Goal: Navigation & Orientation: Find specific page/section

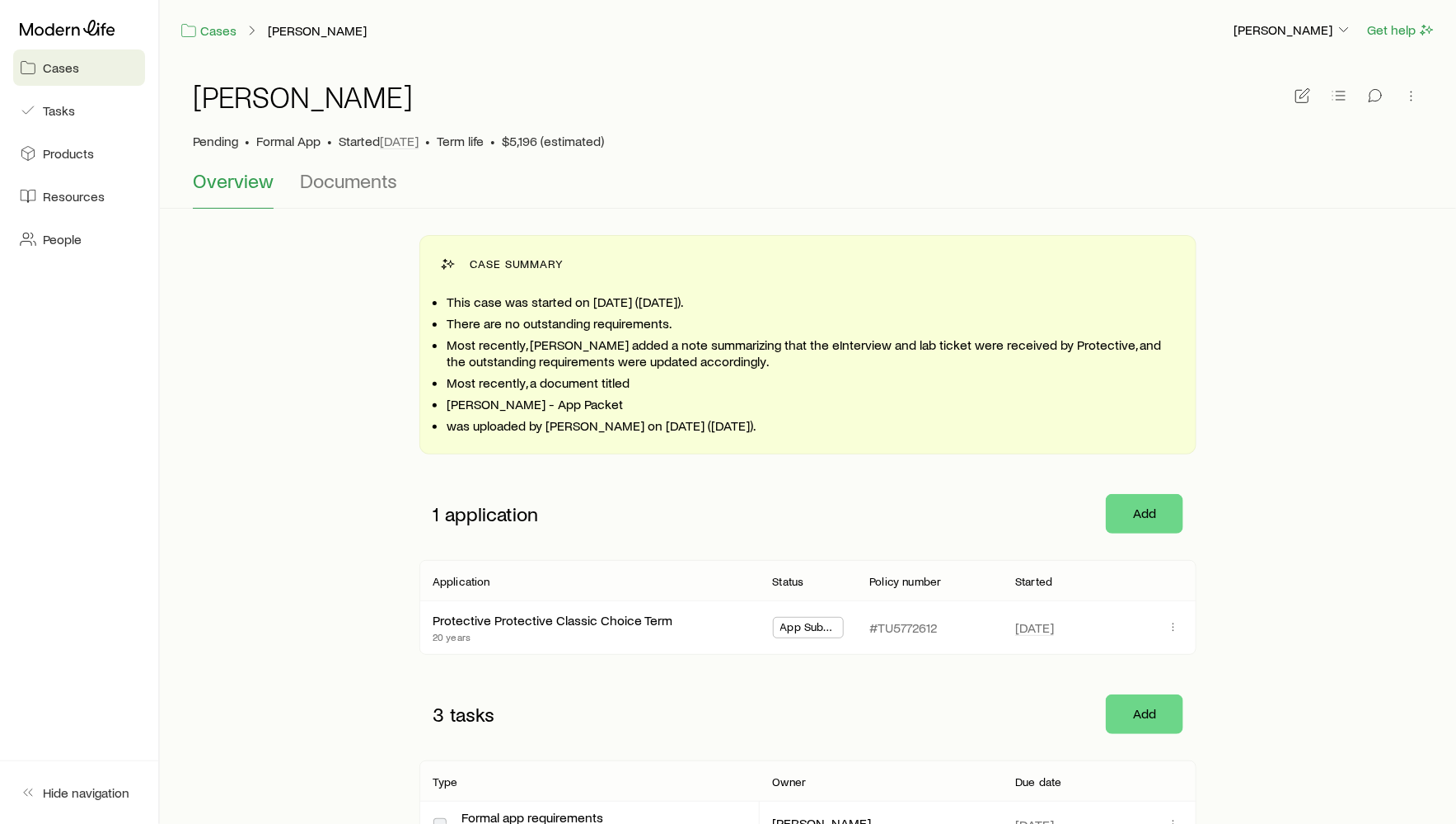
click at [624, 385] on p "Most recently, a document titled" at bounding box center [811, 383] width 729 height 17
drag, startPoint x: 444, startPoint y: 383, endPoint x: 620, endPoint y: 441, distance: 185.3
click at [620, 441] on div "Case summary This case was started on [DATE] ([DATE]). There are no outstanding…" at bounding box center [807, 344] width 777 height 219
click at [576, 411] on ul "This case was started on [DATE] ([DATE]). There are no outstanding requirements…" at bounding box center [811, 362] width 729 height 142
click at [218, 26] on link "Cases" at bounding box center [208, 30] width 58 height 19
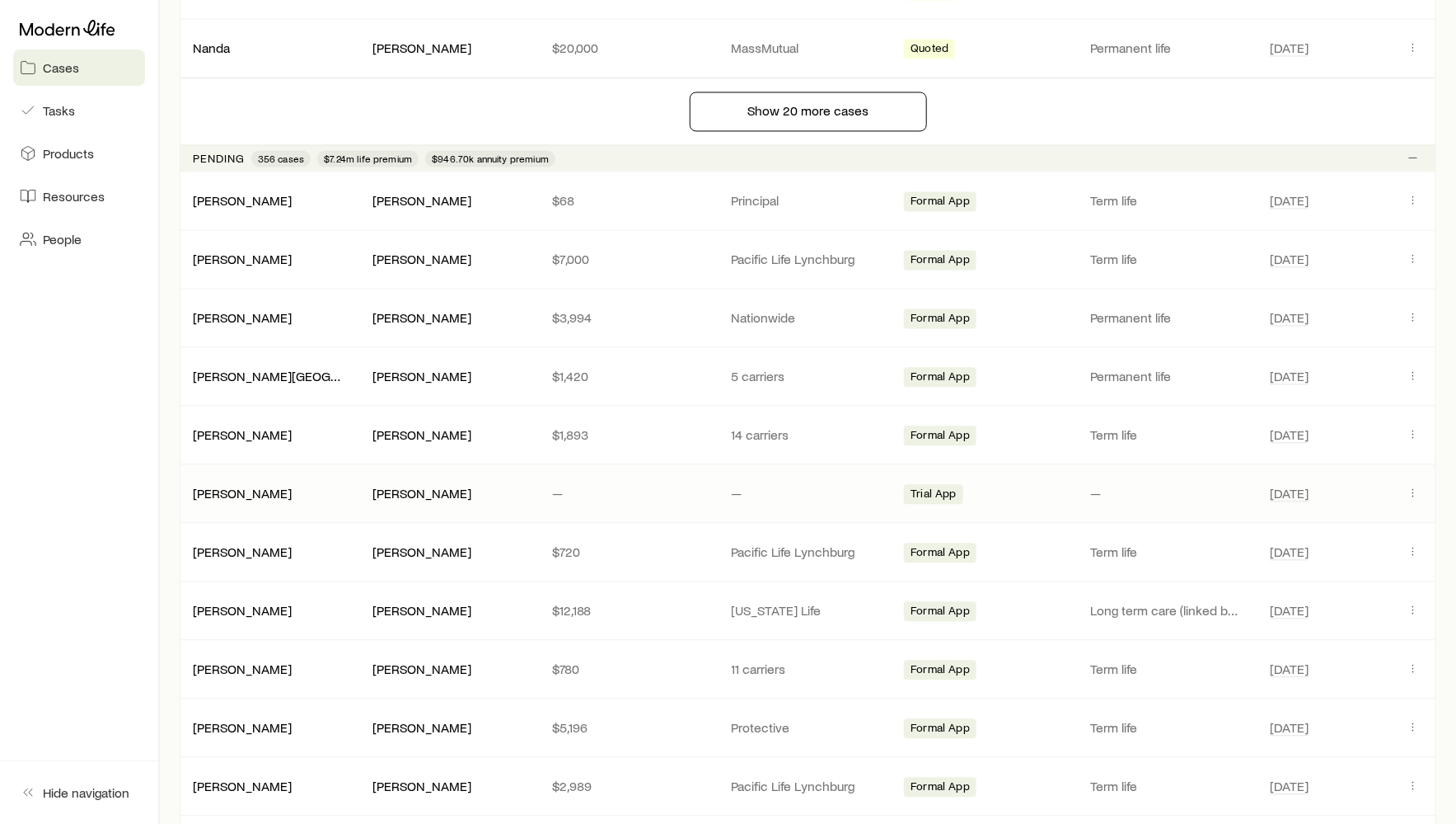
scroll to position [1482, 0]
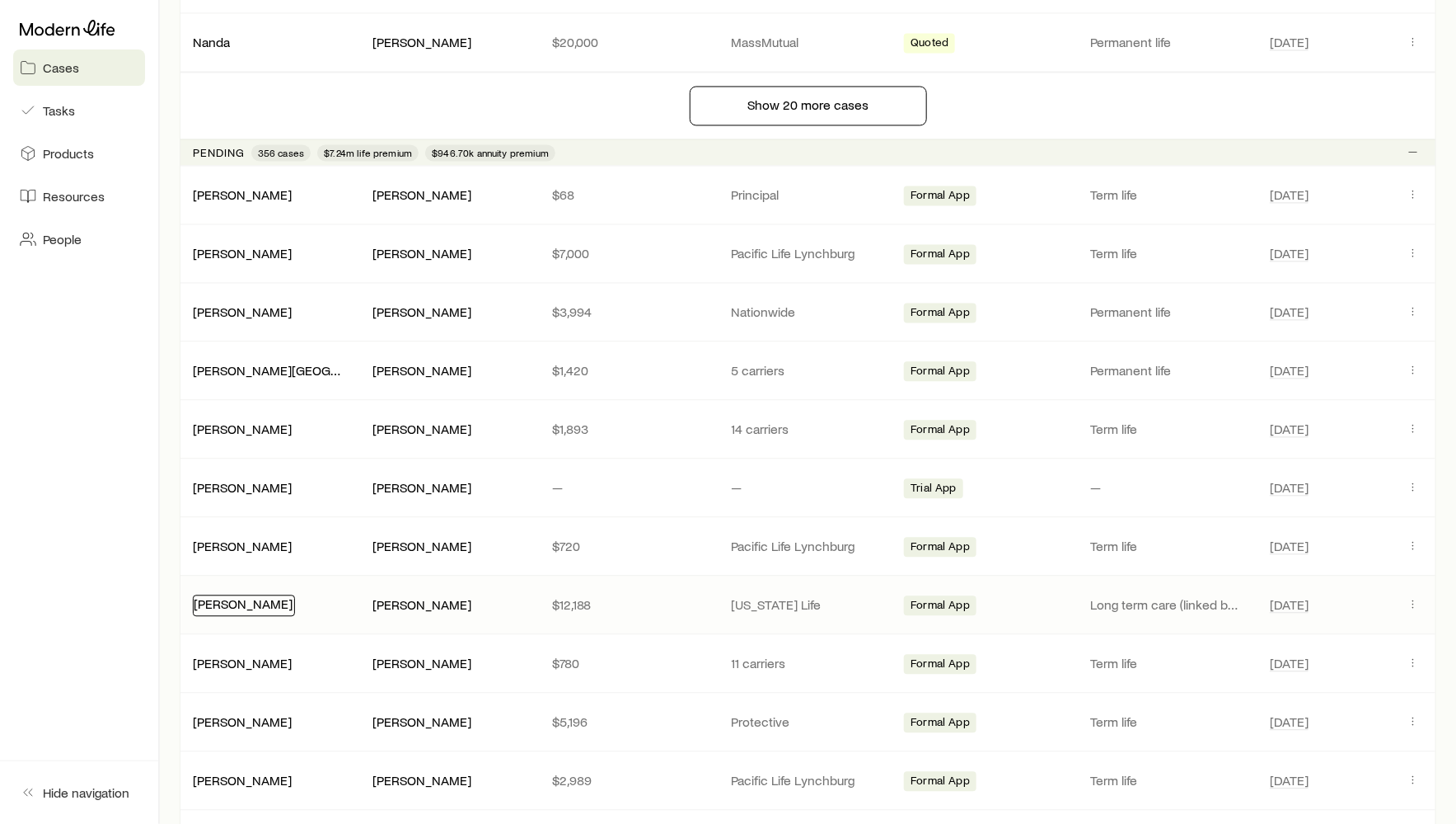
click at [210, 595] on link "[PERSON_NAME]" at bounding box center [244, 602] width 99 height 16
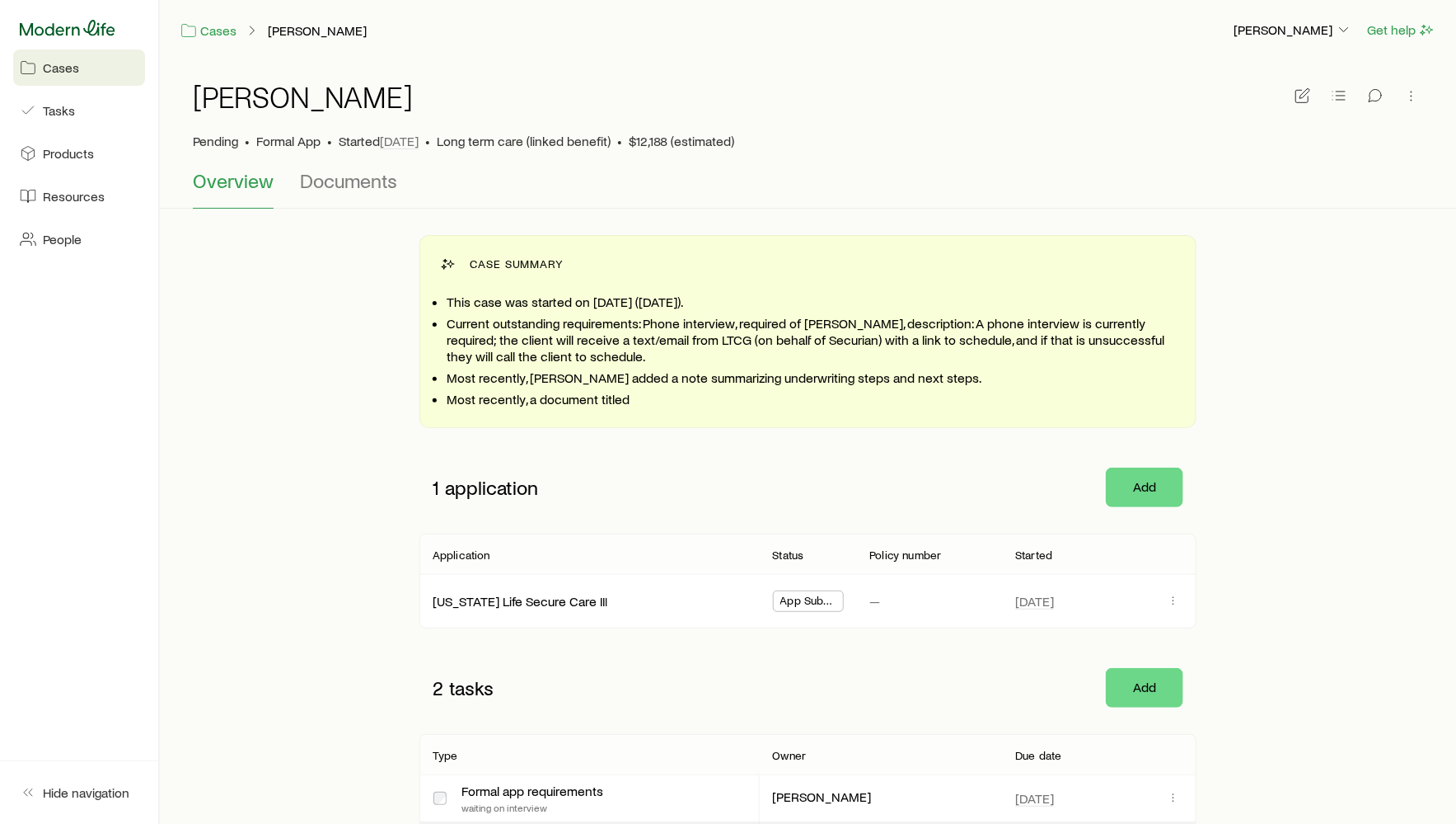
click at [95, 36] on icon at bounding box center [68, 29] width 96 height 17
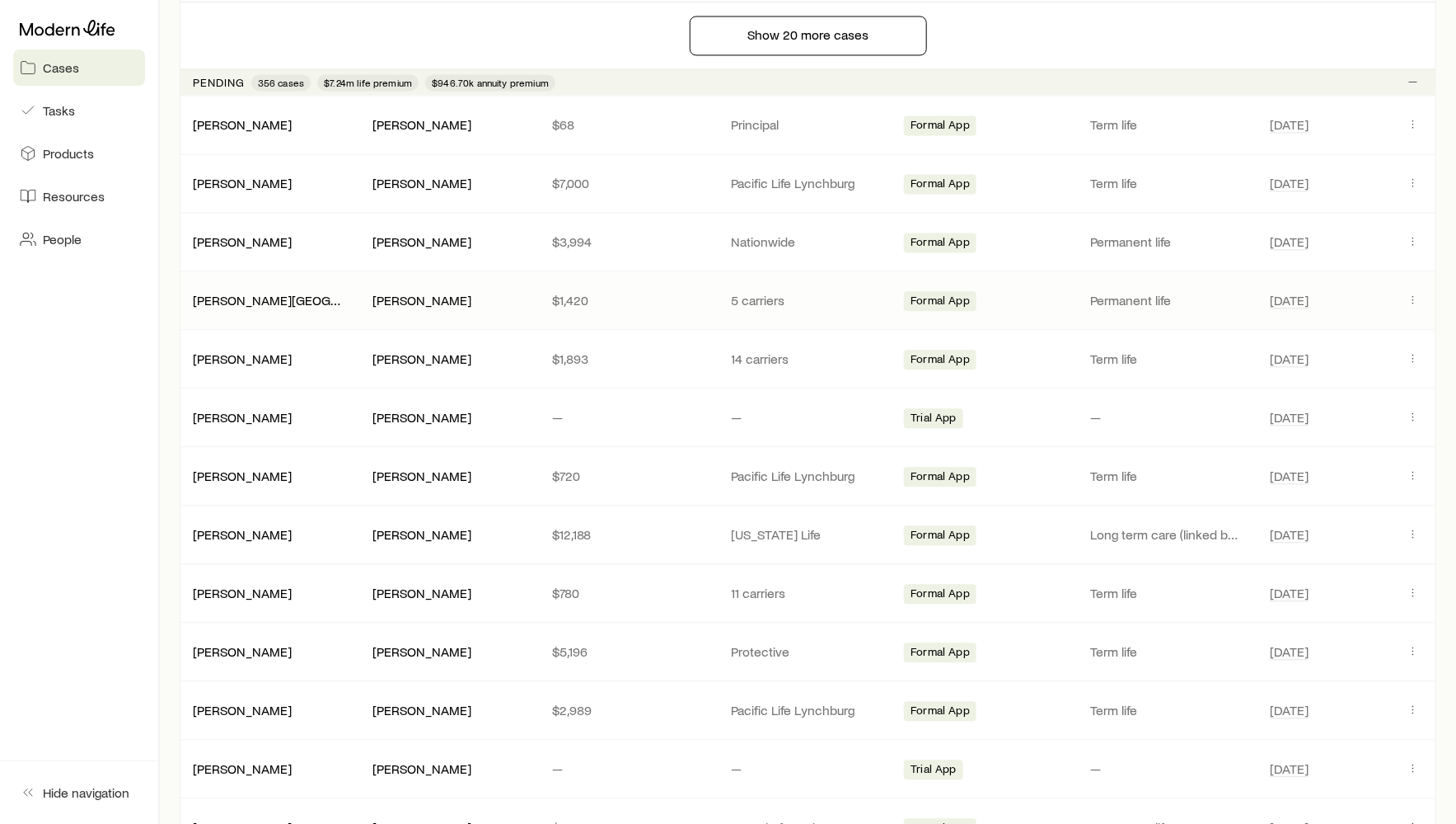
scroll to position [1575, 0]
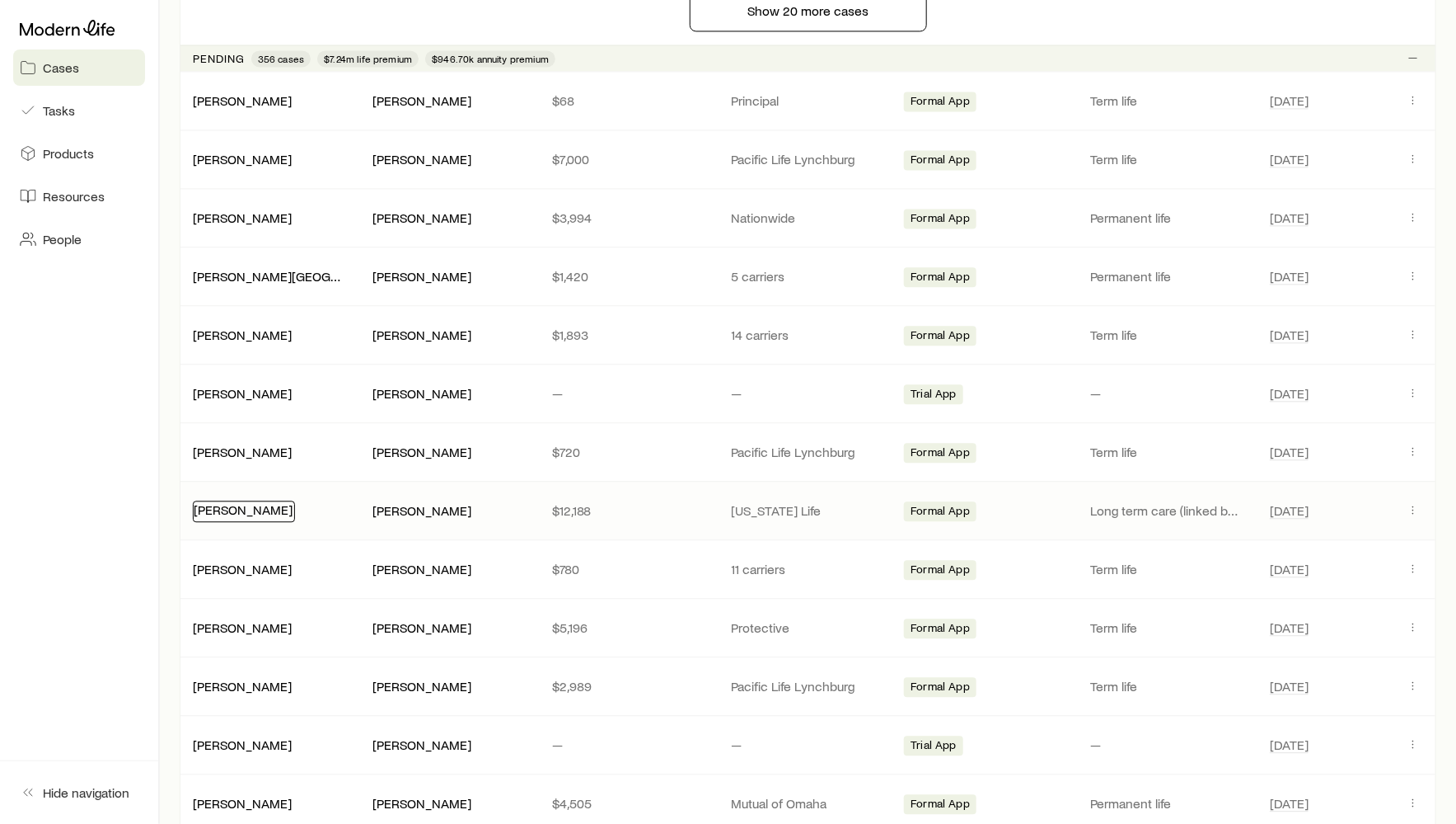
click at [226, 501] on link "[PERSON_NAME]" at bounding box center [244, 509] width 99 height 16
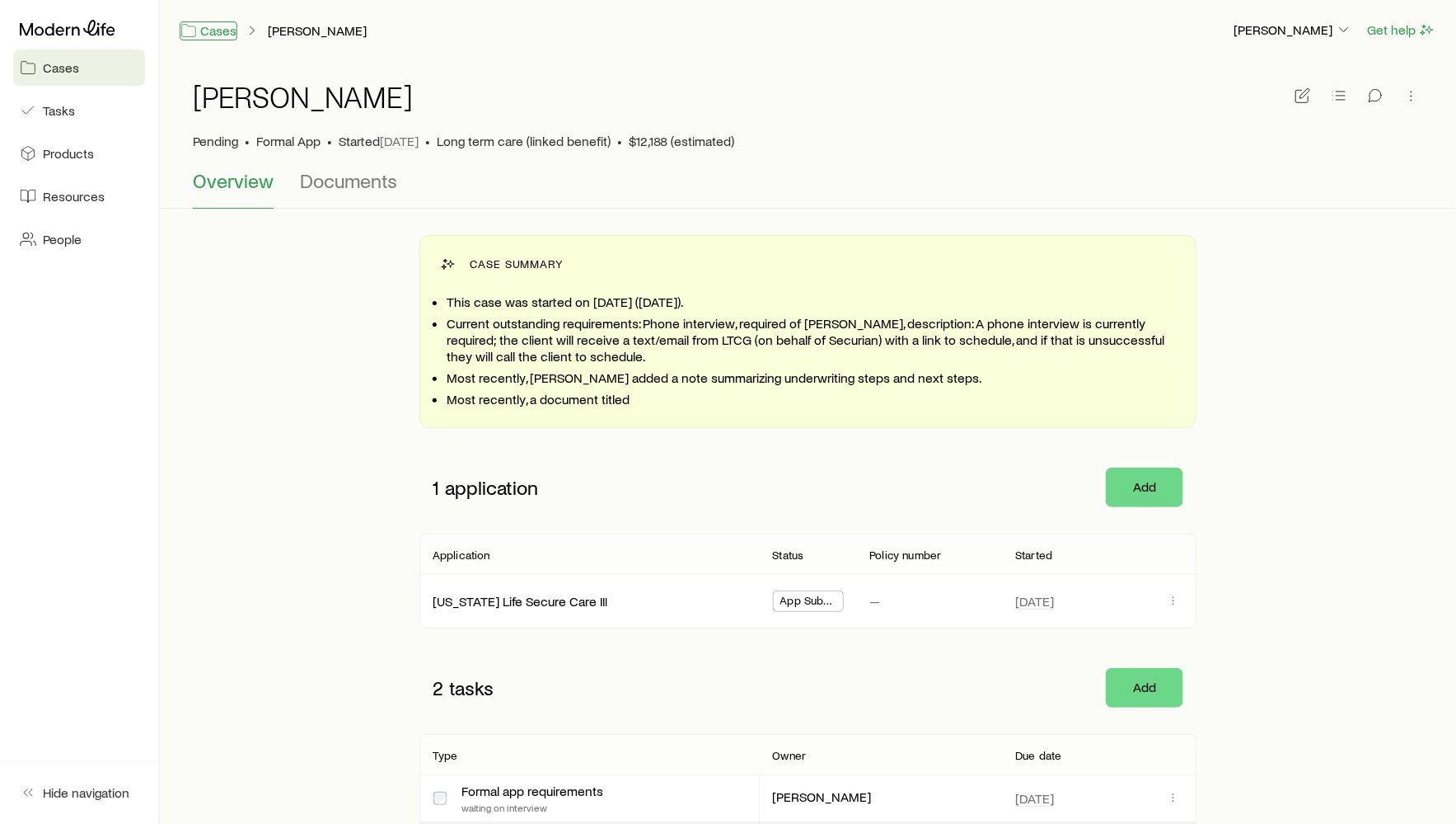
click at [201, 28] on link "Cases" at bounding box center [208, 30] width 58 height 19
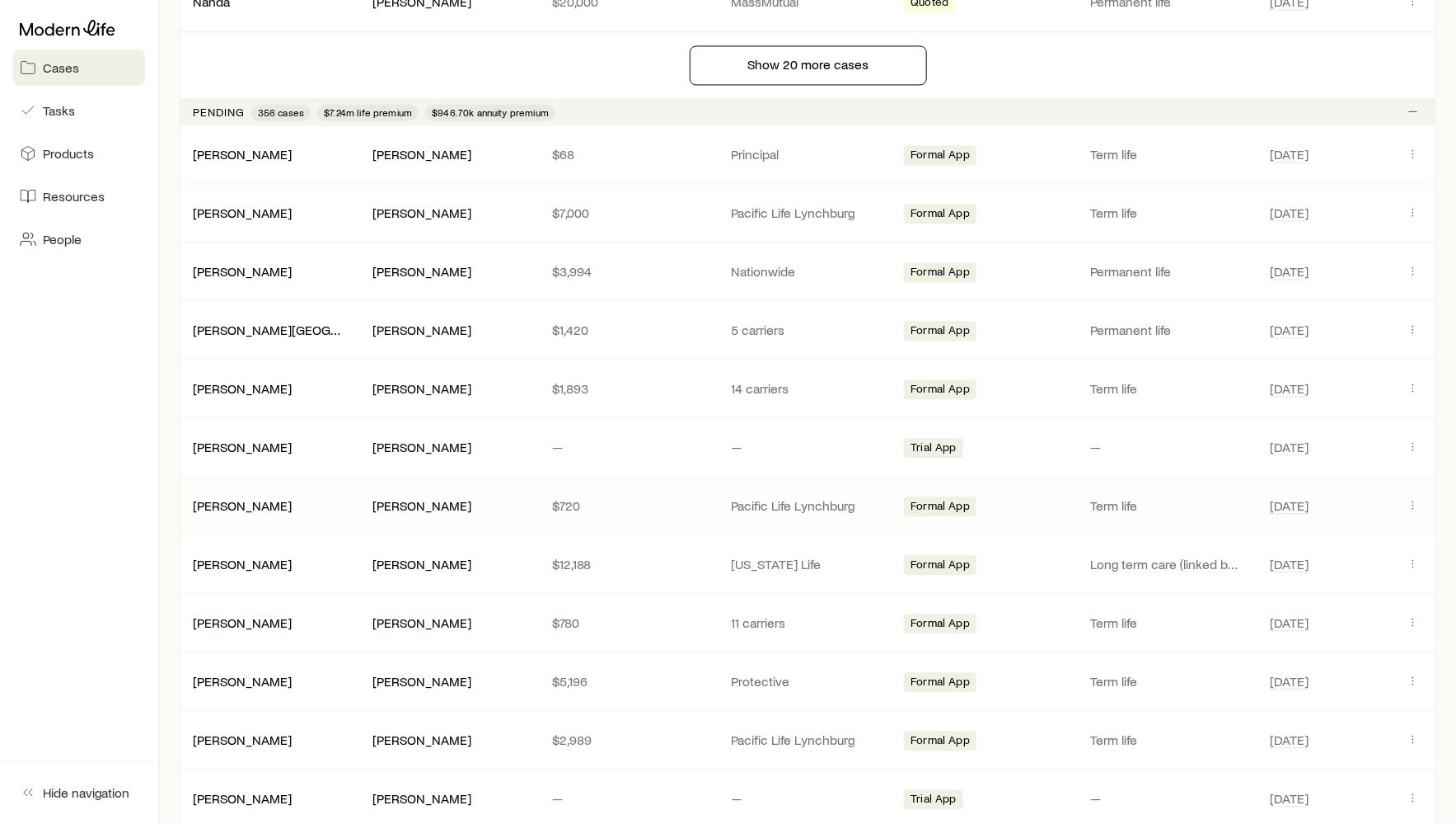
scroll to position [1530, 0]
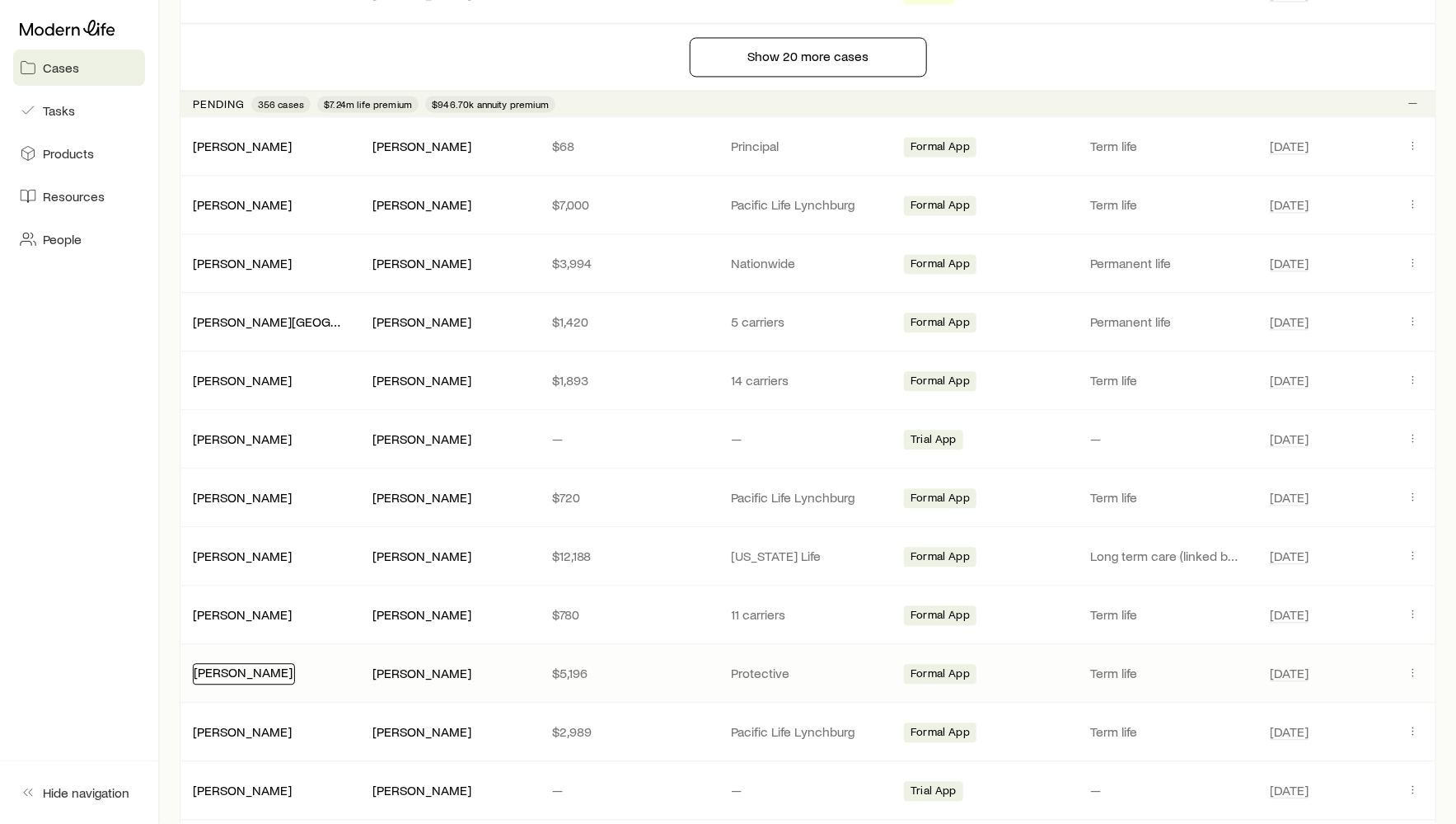
click at [237, 664] on link "[PERSON_NAME]" at bounding box center [244, 671] width 99 height 16
